Goal: Task Accomplishment & Management: Use online tool/utility

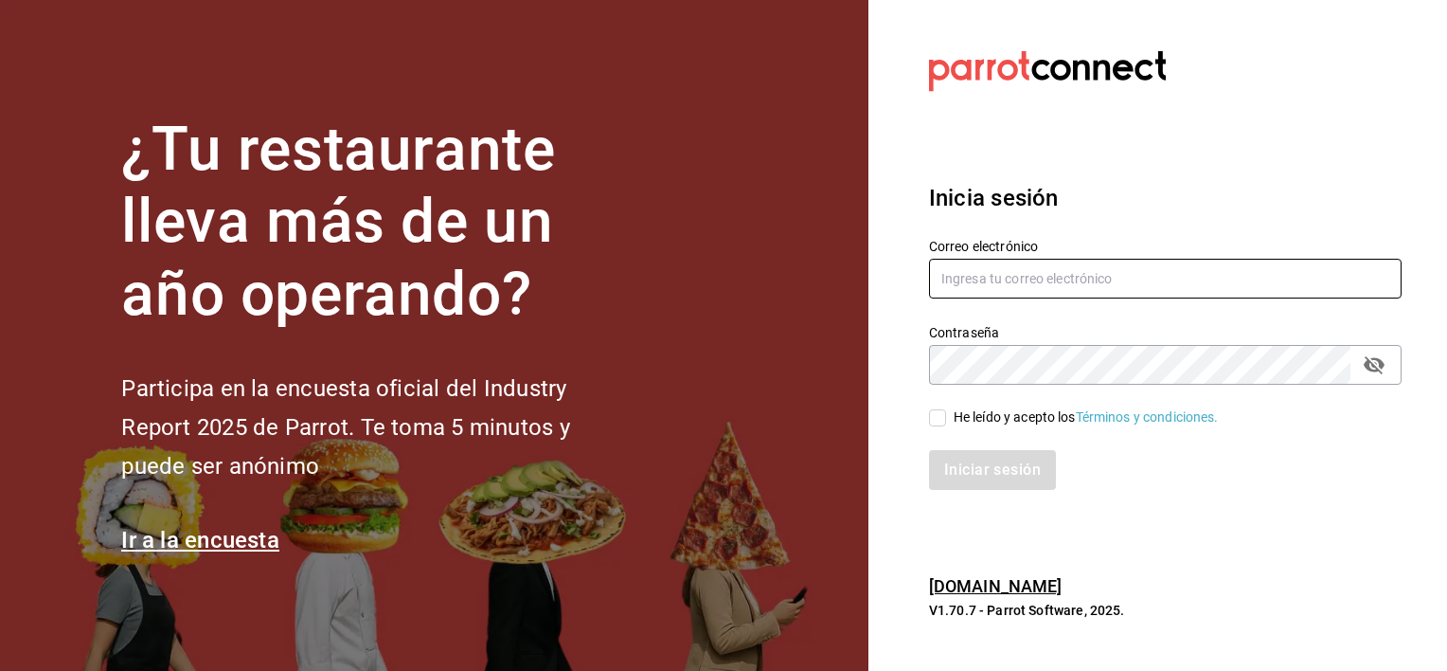
type input "[EMAIL_ADDRESS][DOMAIN_NAME]"
click at [942, 418] on input "He leído y acepto los Términos y condiciones." at bounding box center [937, 417] width 17 height 17
checkbox input "true"
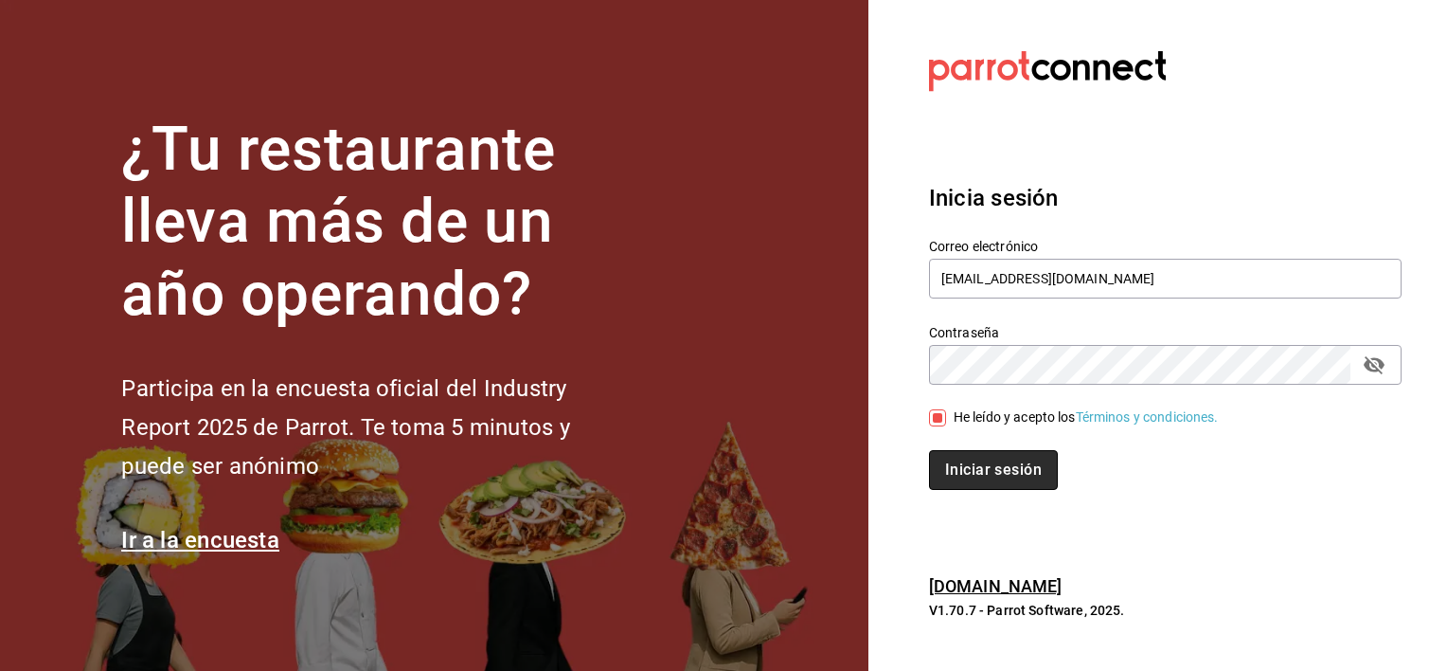
click at [953, 468] on button "Iniciar sesión" at bounding box center [993, 470] width 129 height 40
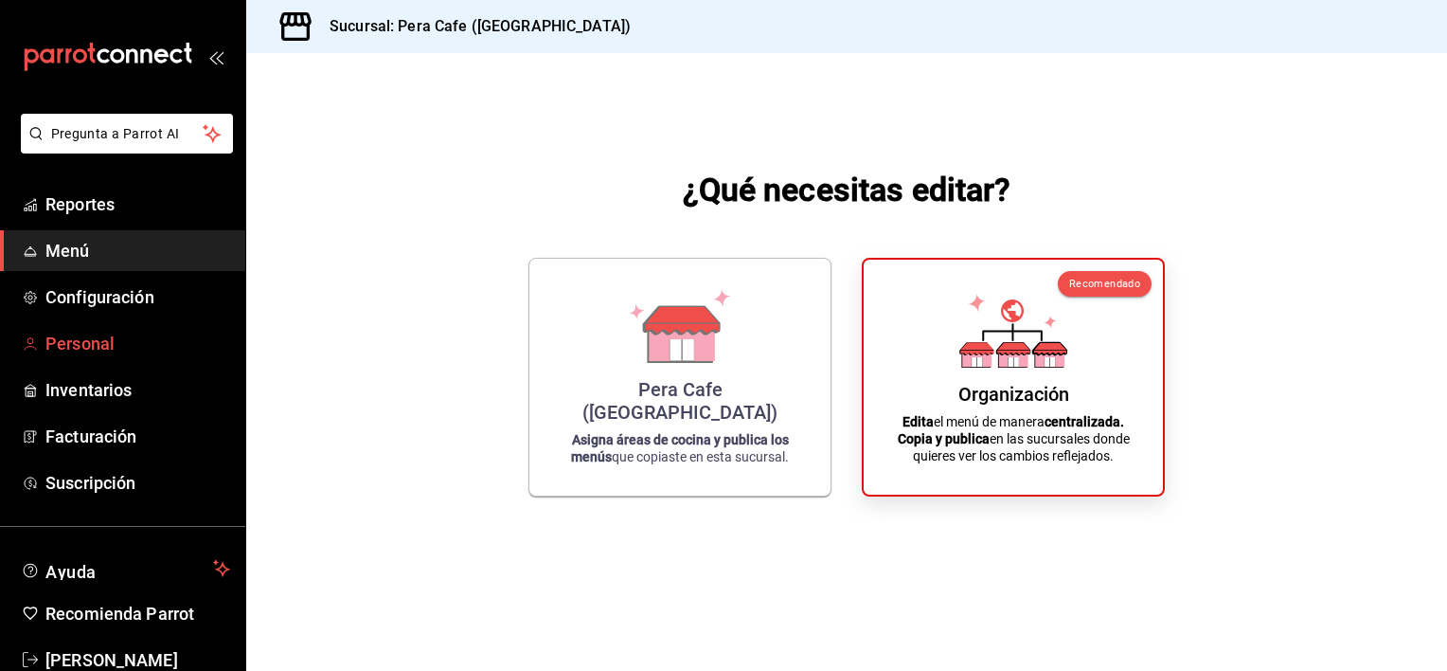
click at [95, 349] on span "Personal" at bounding box center [137, 344] width 185 height 26
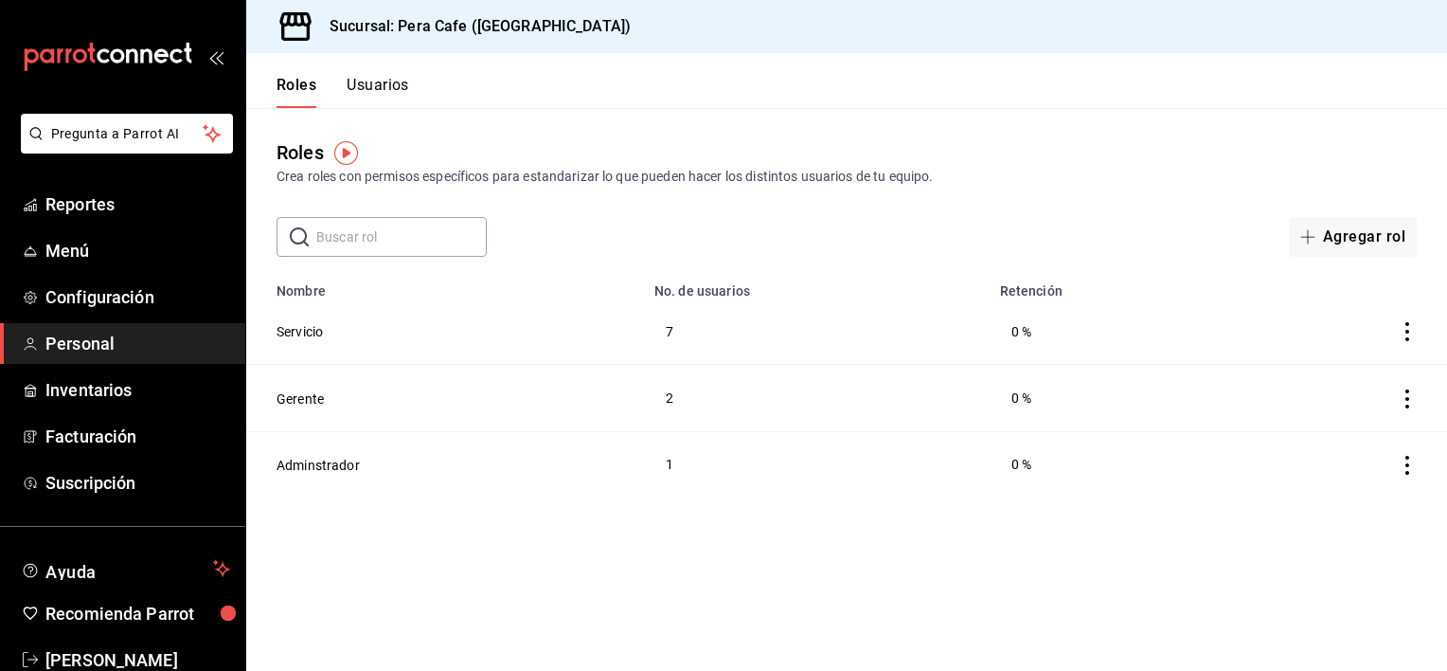
click at [387, 91] on button "Usuarios" at bounding box center [378, 92] width 63 height 32
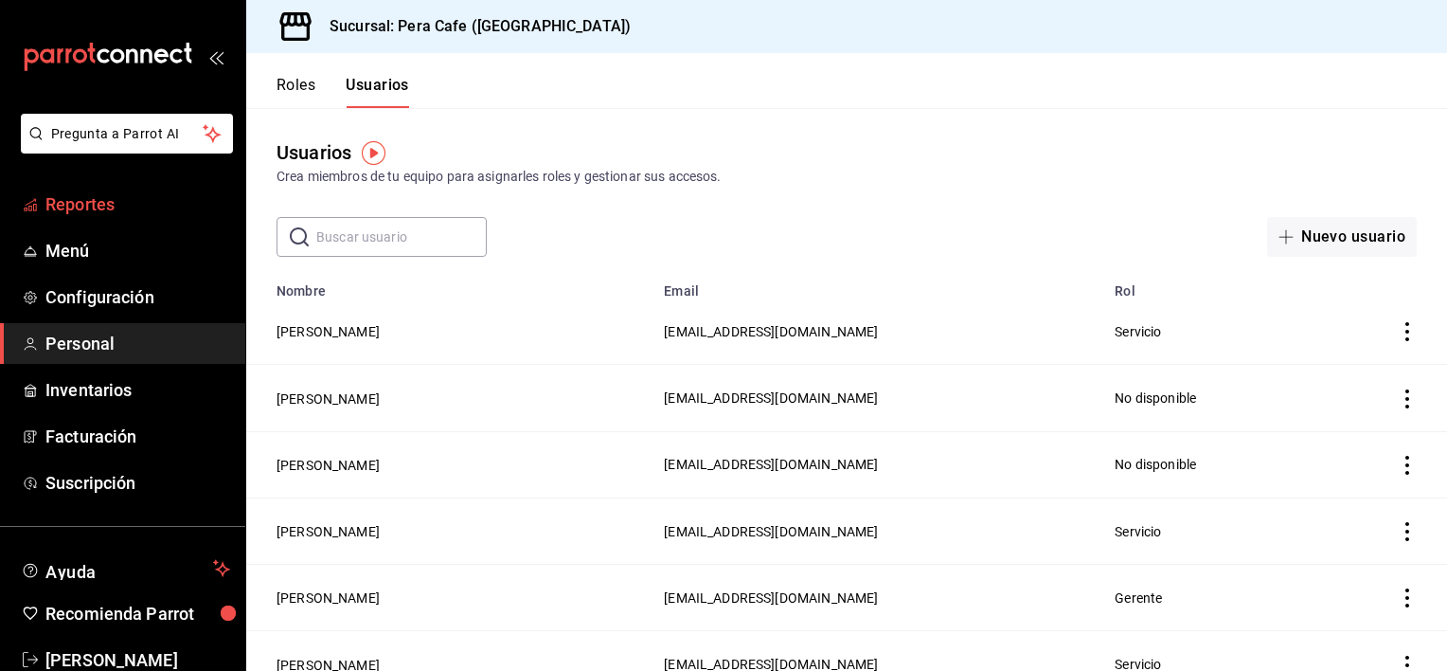
click at [117, 208] on span "Reportes" at bounding box center [137, 204] width 185 height 26
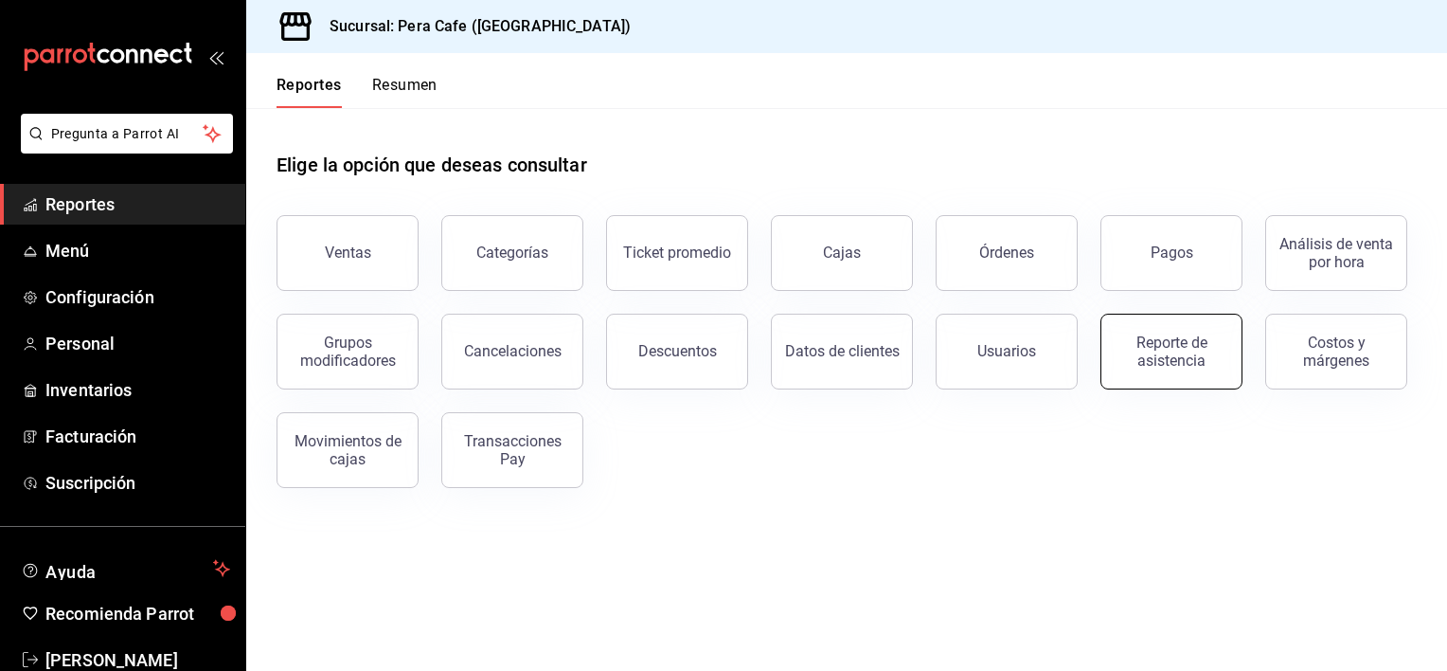
click at [1114, 343] on button "Reporte de asistencia" at bounding box center [1172, 352] width 142 height 76
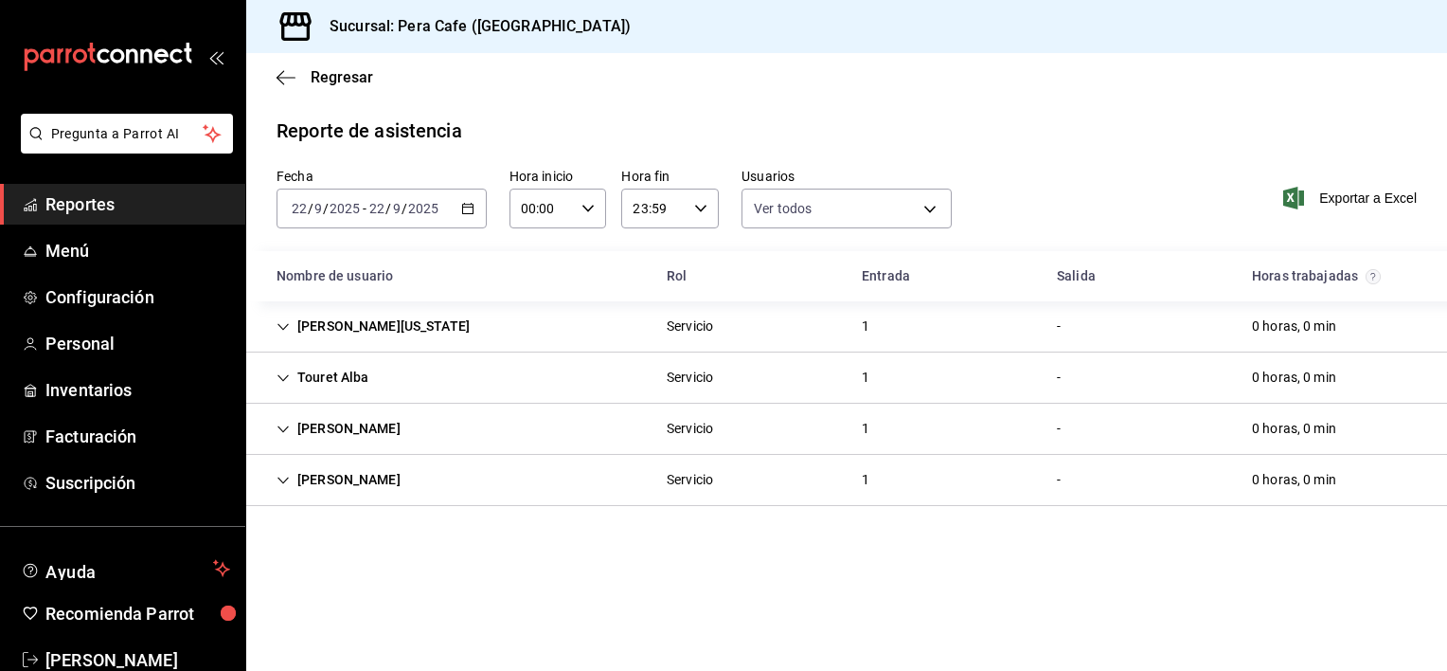
drag, startPoint x: 467, startPoint y: 202, endPoint x: 433, endPoint y: 216, distance: 36.9
click at [433, 216] on div "[DATE] [DATE] - [DATE] [DATE]" at bounding box center [382, 209] width 210 height 40
drag, startPoint x: 304, startPoint y: 206, endPoint x: 489, endPoint y: 632, distance: 464.6
click at [489, 632] on main "Regresar Reporte de asistencia Fecha [DATE] [DATE] - [DATE] [DATE] Hora inicio …" at bounding box center [846, 362] width 1201 height 618
